Goal: Task Accomplishment & Management: Use online tool/utility

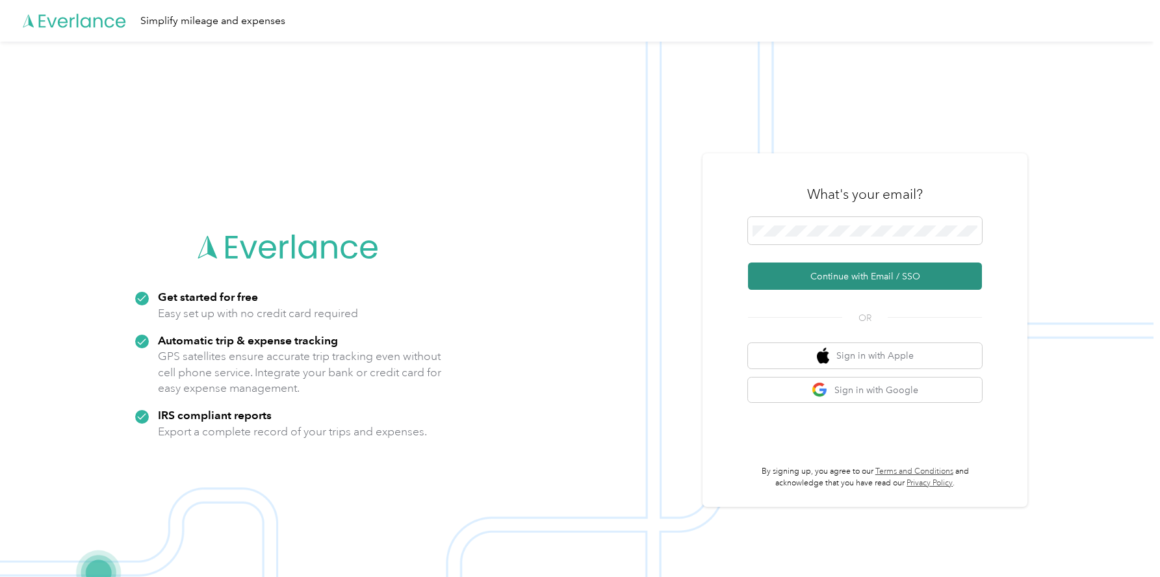
click at [869, 270] on button "Continue with Email / SSO" at bounding box center [865, 276] width 234 height 27
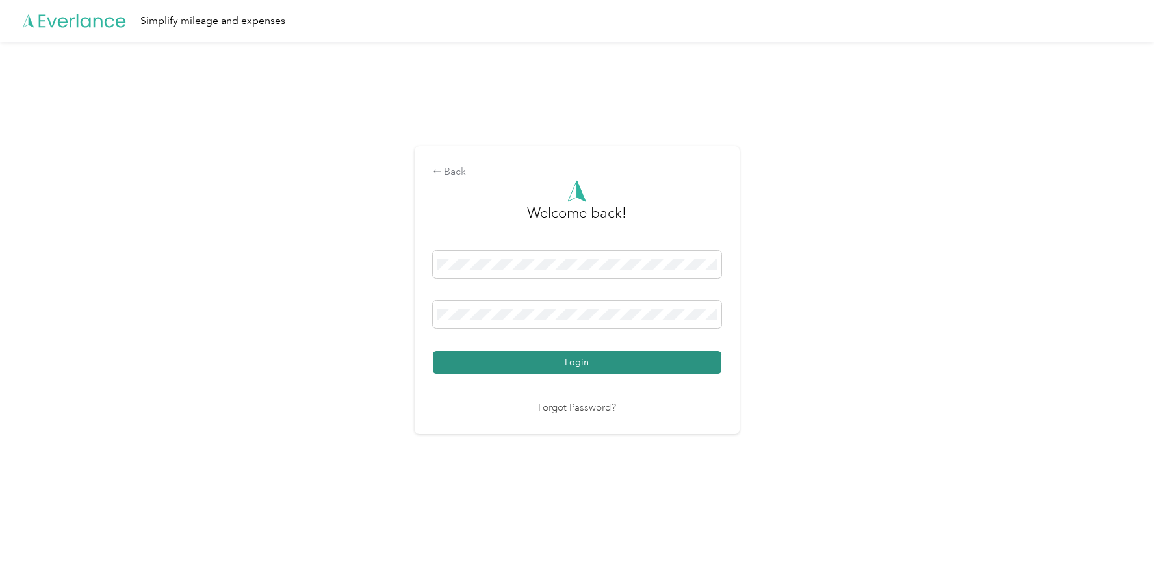
click at [582, 362] on button "Login" at bounding box center [577, 362] width 288 height 23
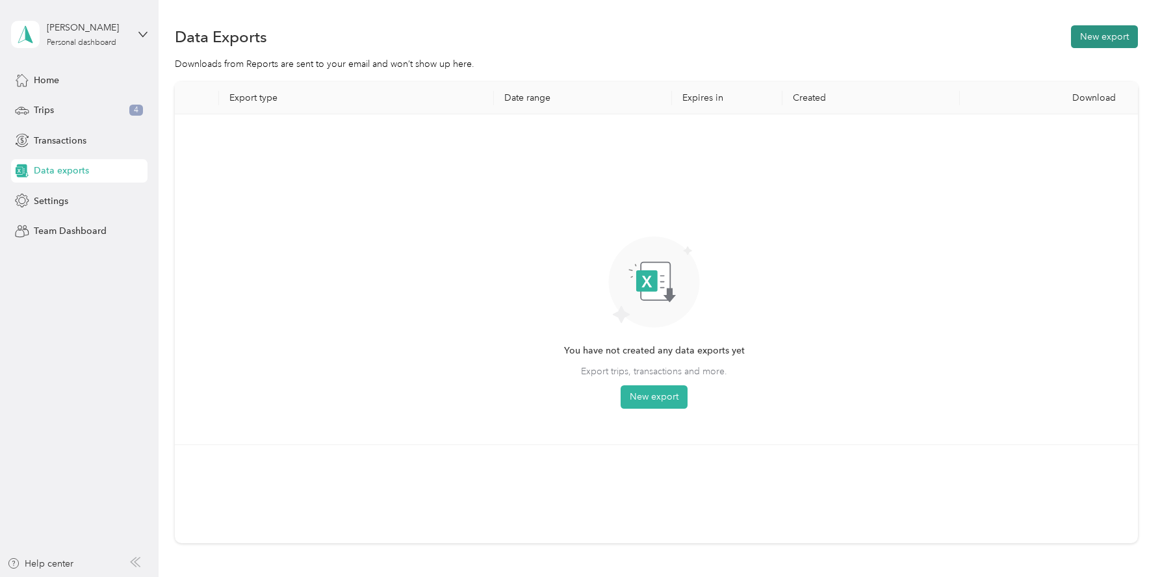
click at [1090, 42] on button "New export" at bounding box center [1104, 36] width 67 height 23
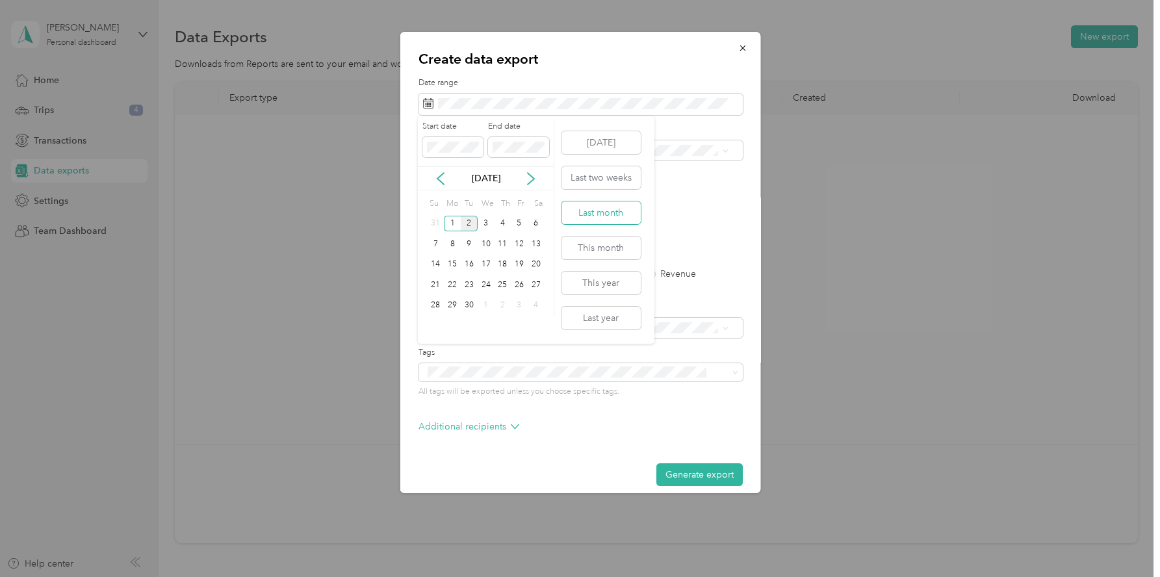
click at [605, 221] on button "Last month" at bounding box center [600, 212] width 79 height 23
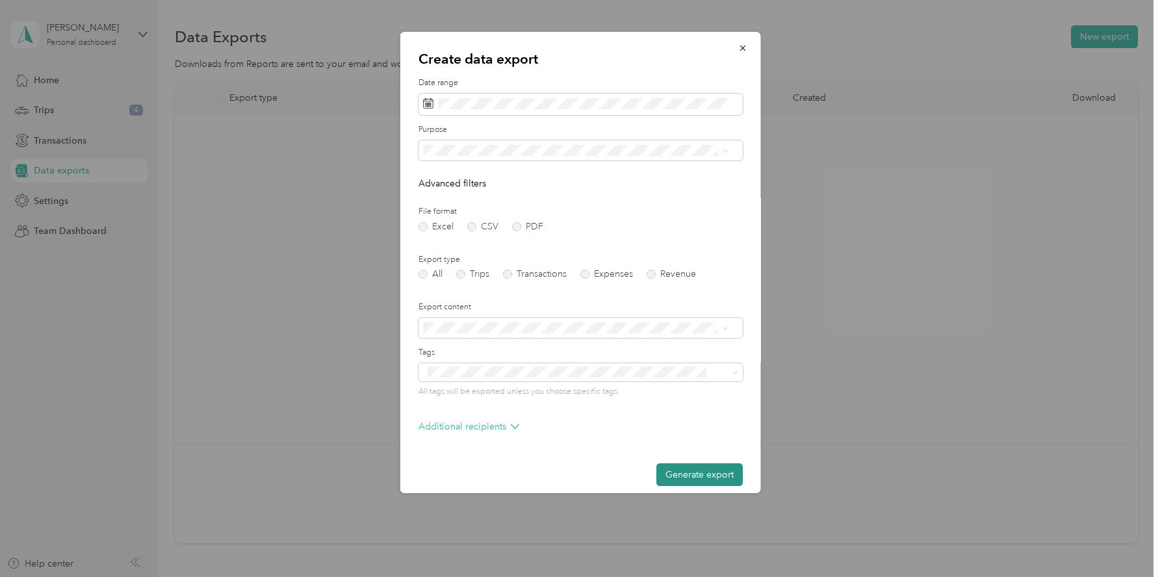
click at [695, 471] on button "Generate export" at bounding box center [699, 474] width 86 height 23
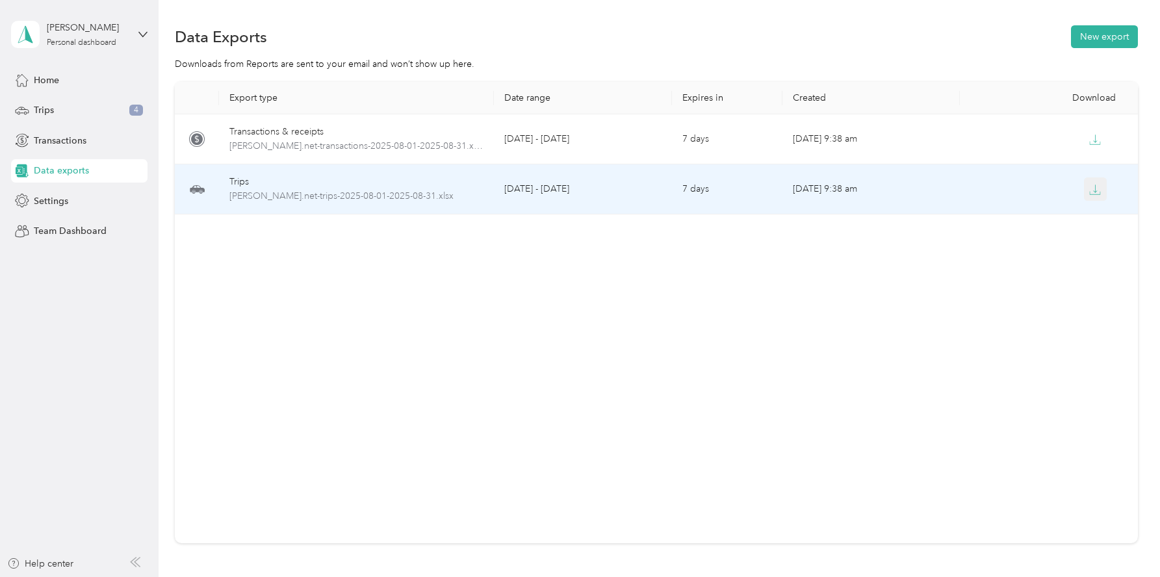
click at [1089, 191] on icon "button" at bounding box center [1095, 190] width 12 height 12
